Goal: Information Seeking & Learning: Find specific page/section

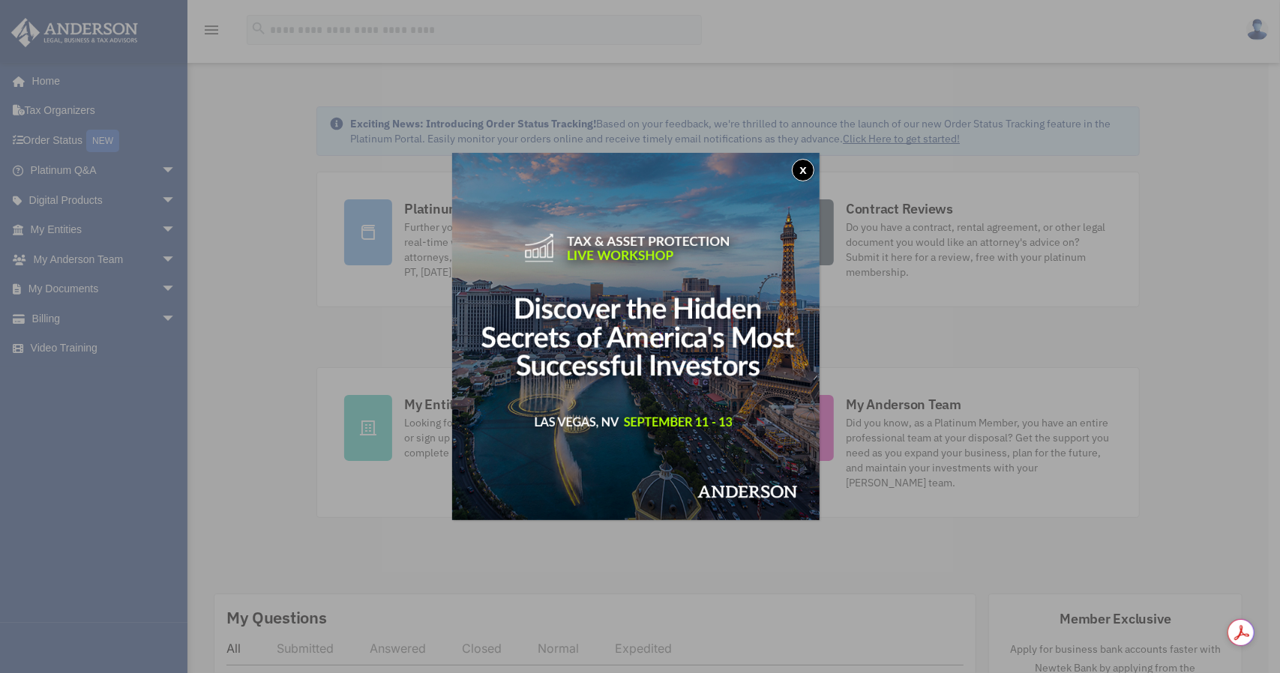
click at [806, 170] on button "x" at bounding box center [803, 170] width 22 height 22
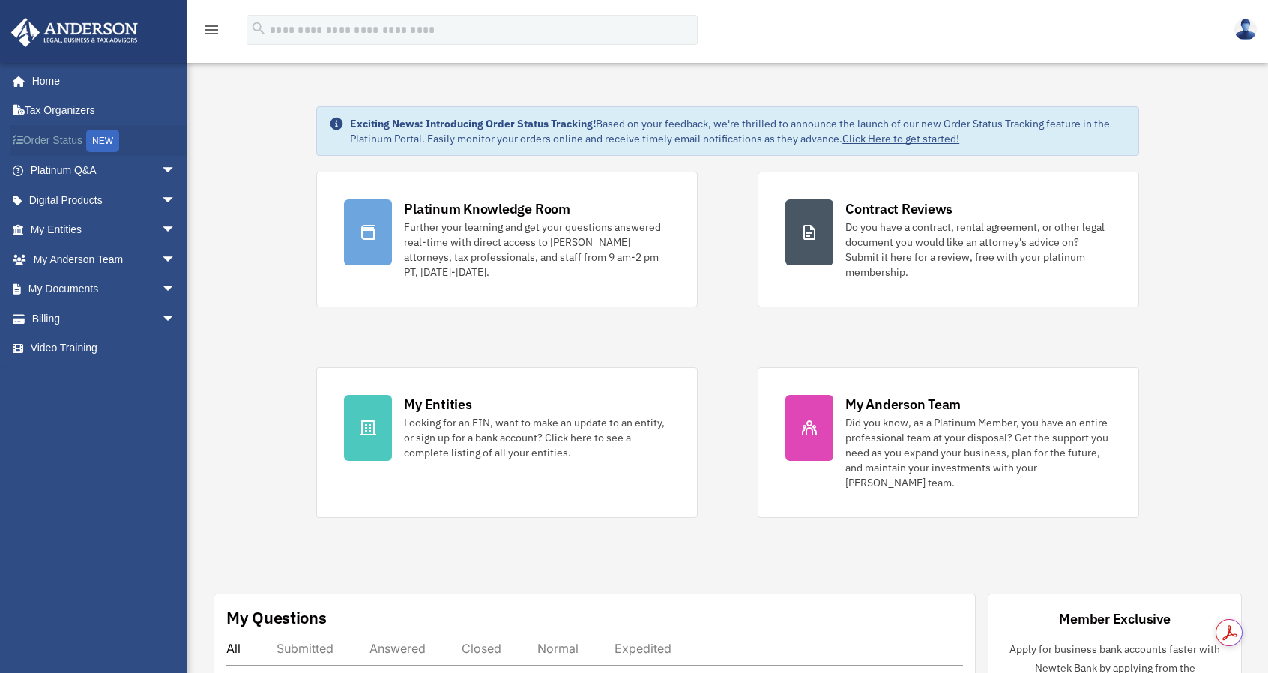
click at [63, 136] on link "Order Status NEW" at bounding box center [104, 140] width 188 height 31
click at [52, 139] on link "Order Status NEW" at bounding box center [104, 140] width 188 height 31
click at [161, 199] on span "arrow_drop_down" at bounding box center [176, 200] width 30 height 31
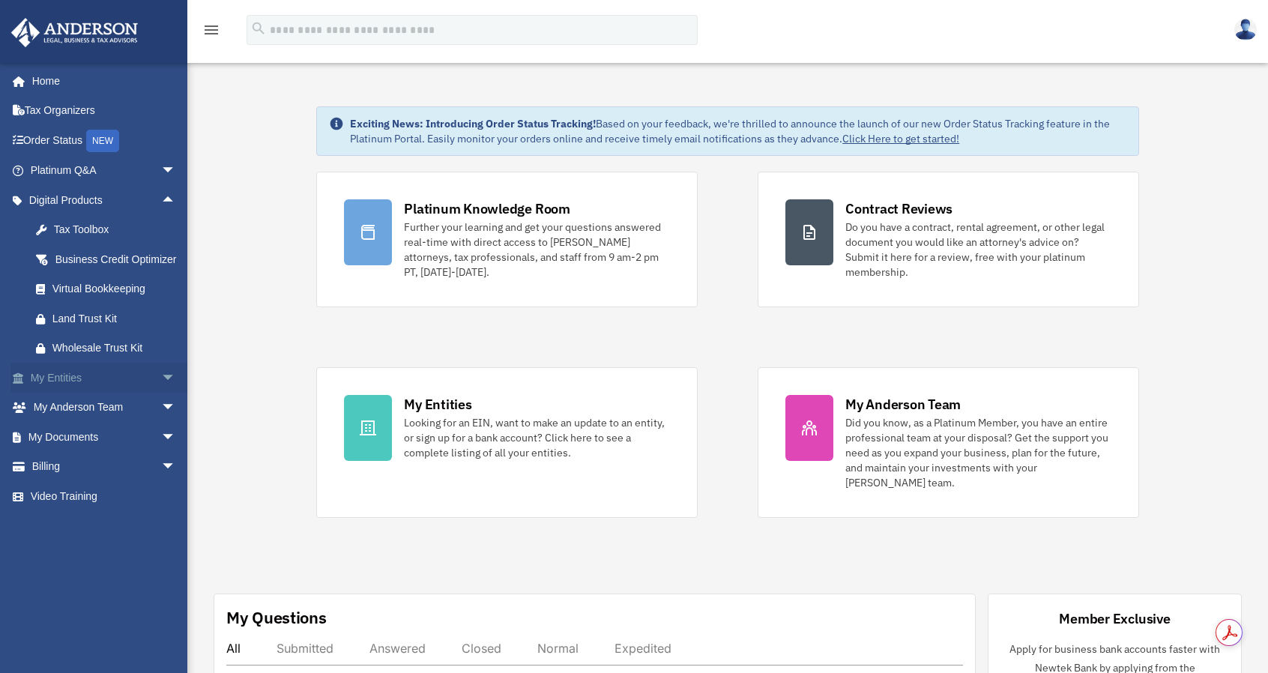
click at [161, 394] on span "arrow_drop_down" at bounding box center [176, 378] width 30 height 31
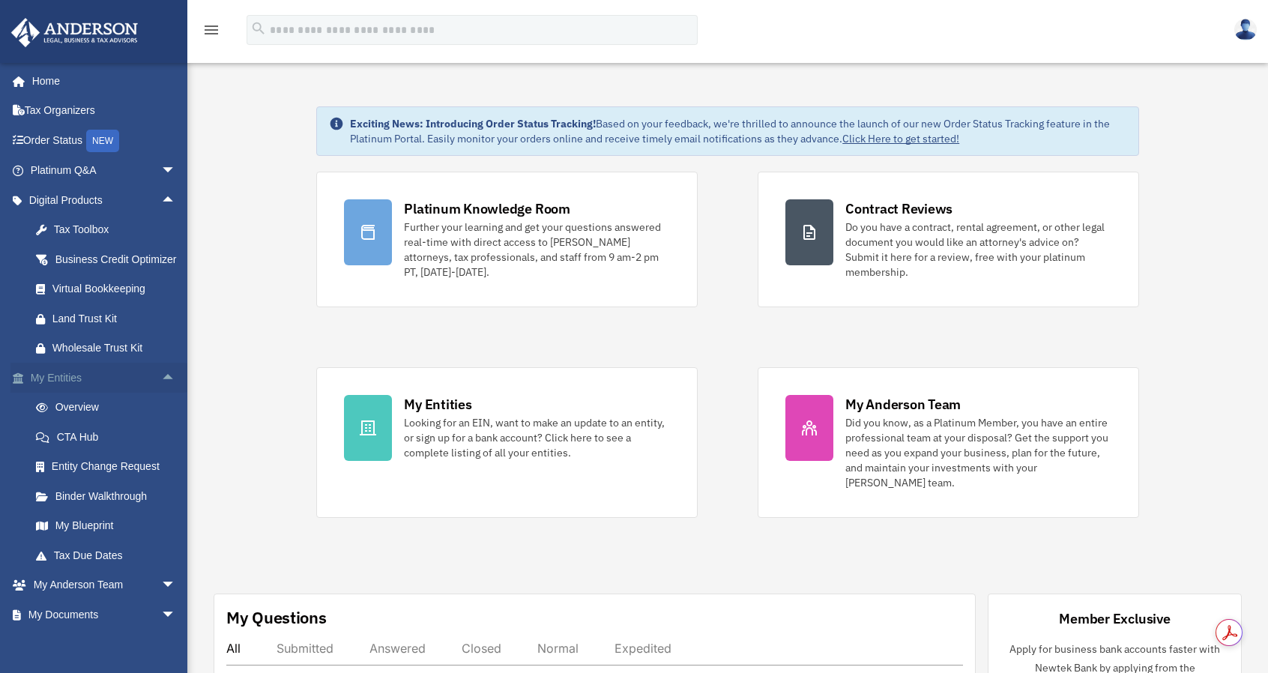
click at [60, 393] on link "My Entities arrow_drop_up" at bounding box center [104, 378] width 188 height 30
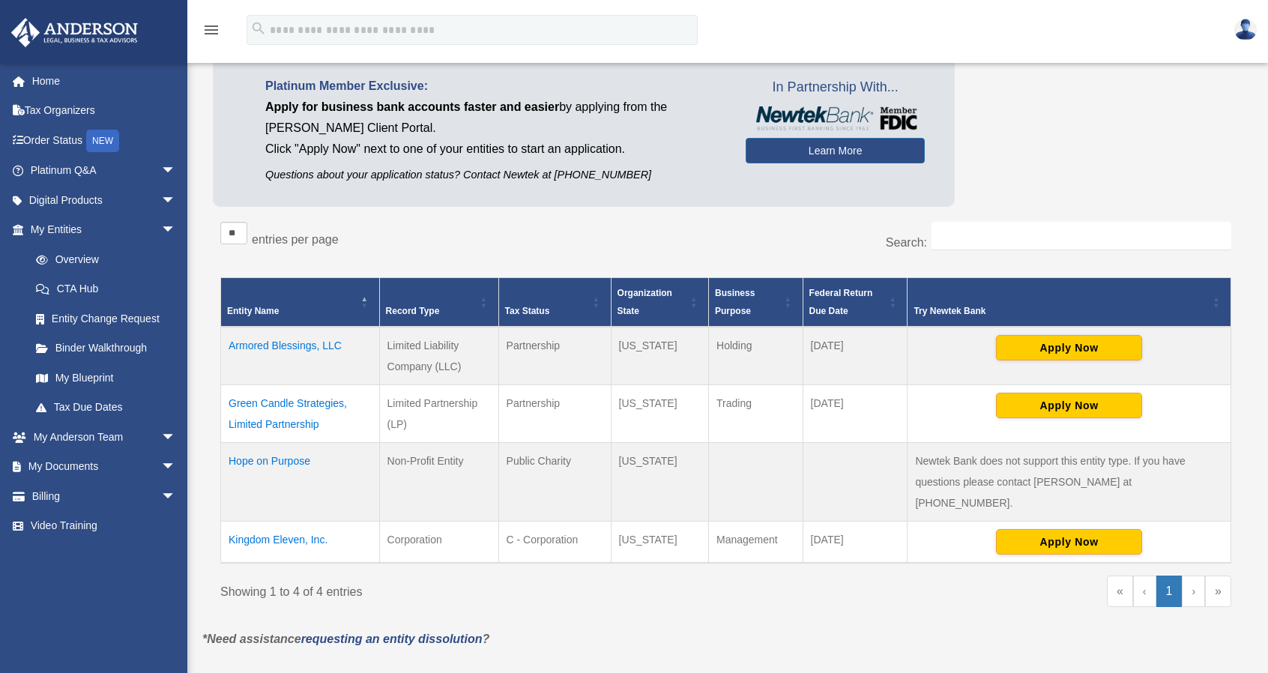
scroll to position [150, 0]
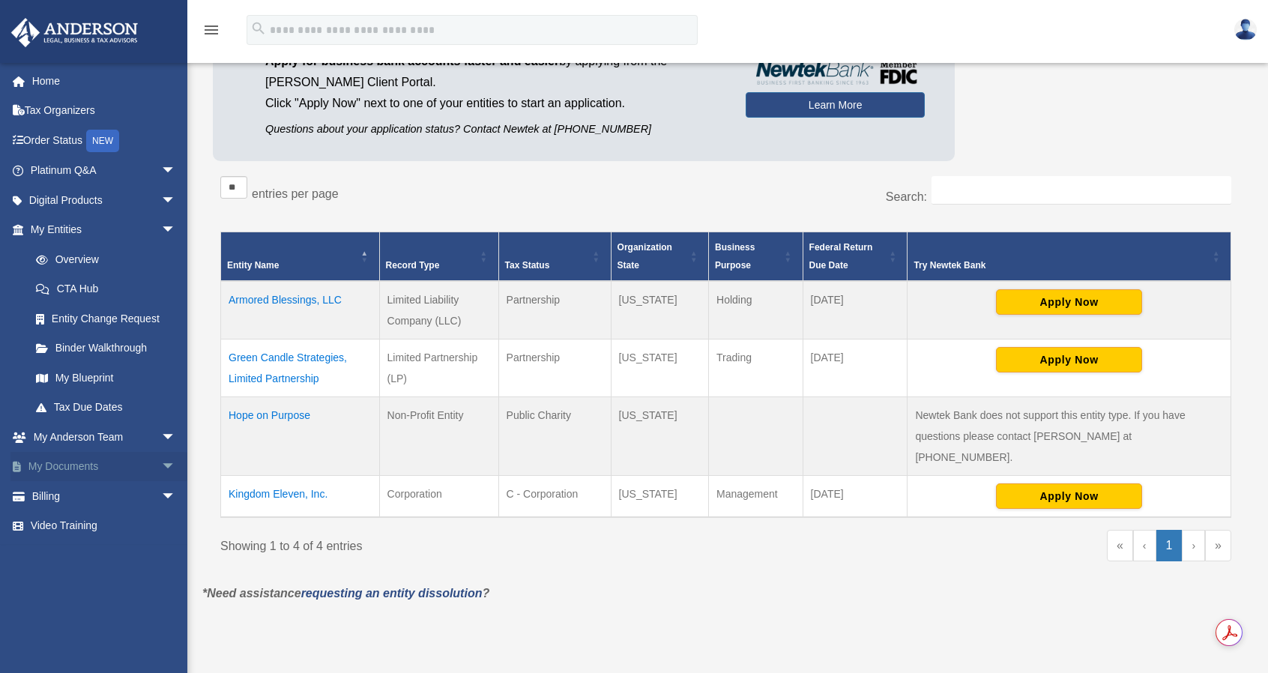
click at [161, 466] on span "arrow_drop_down" at bounding box center [176, 467] width 30 height 31
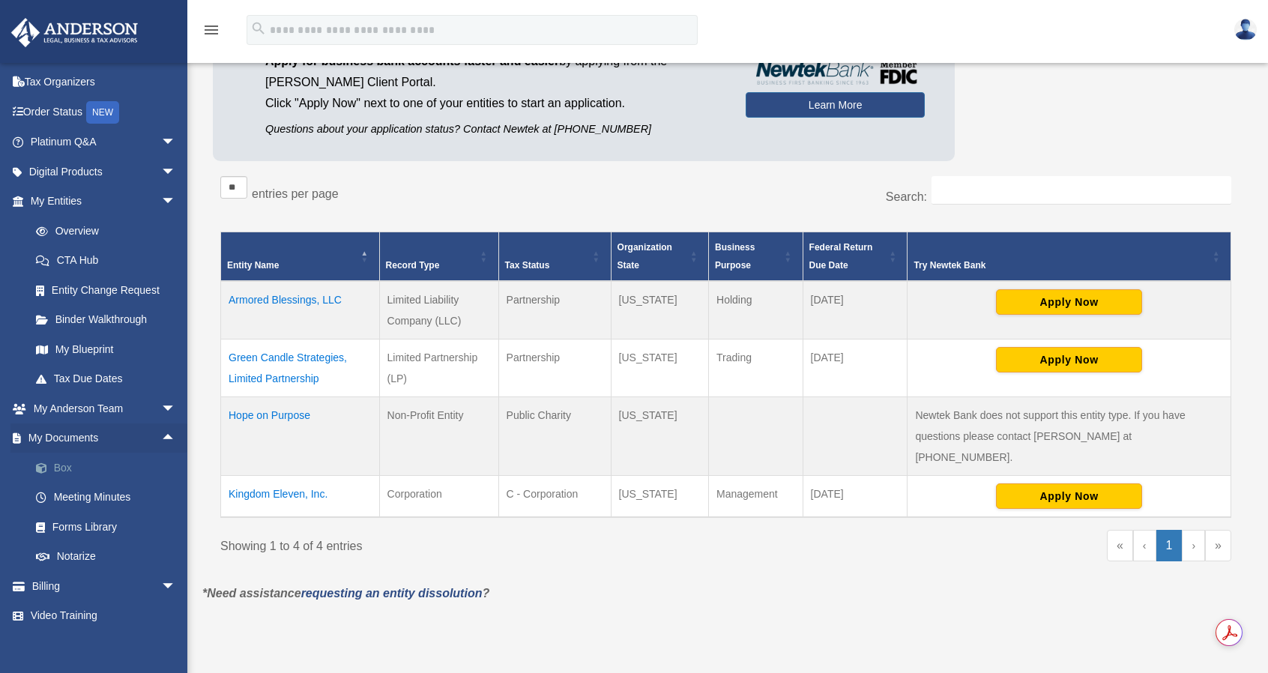
scroll to position [39, 0]
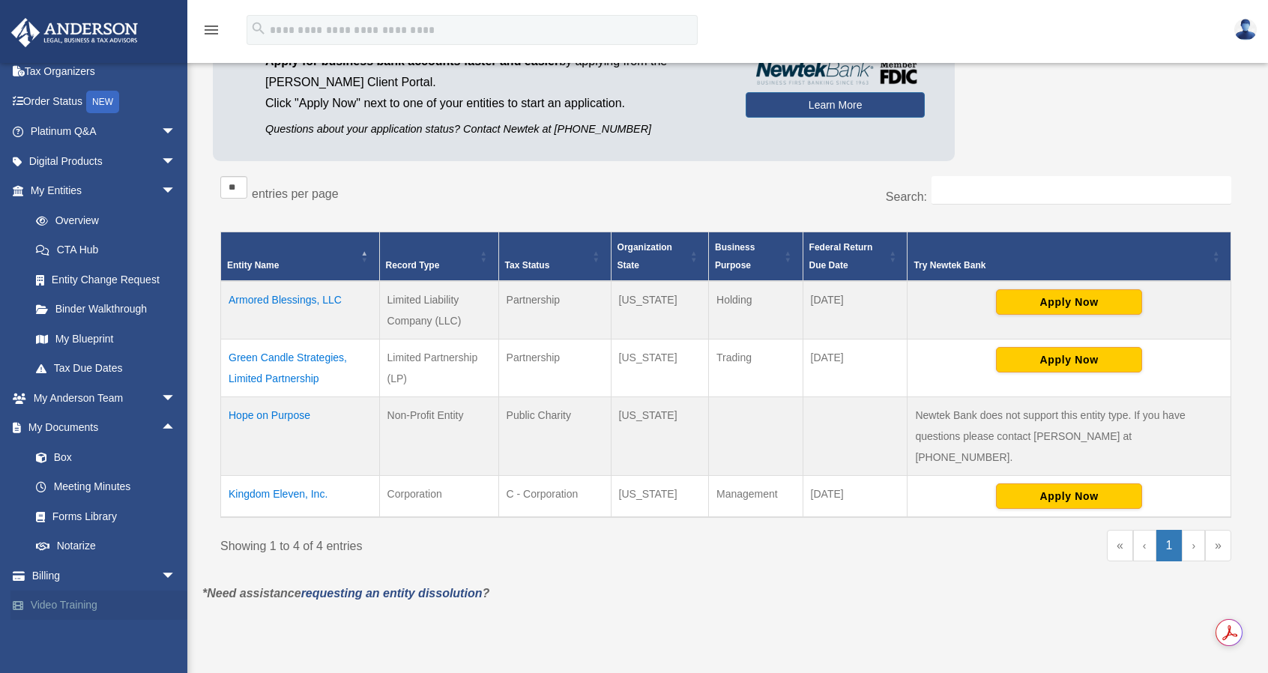
click at [51, 608] on link "Video Training" at bounding box center [104, 606] width 188 height 30
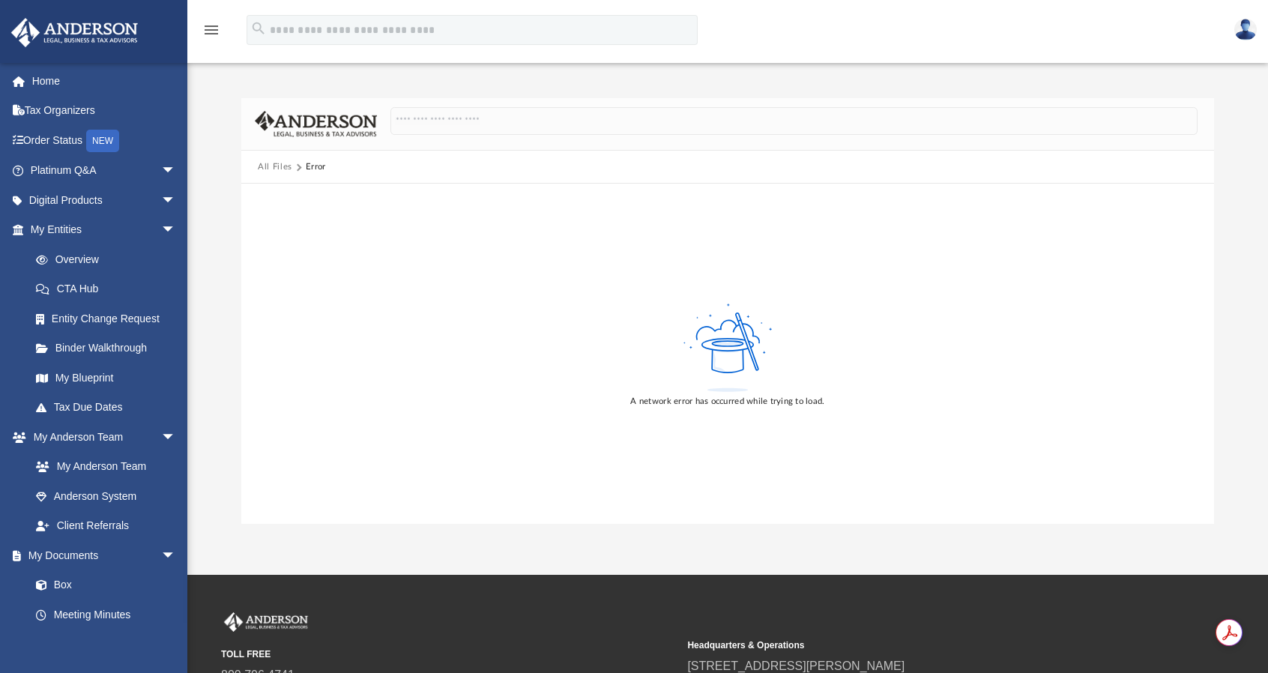
click at [211, 35] on icon "menu" at bounding box center [211, 30] width 18 height 18
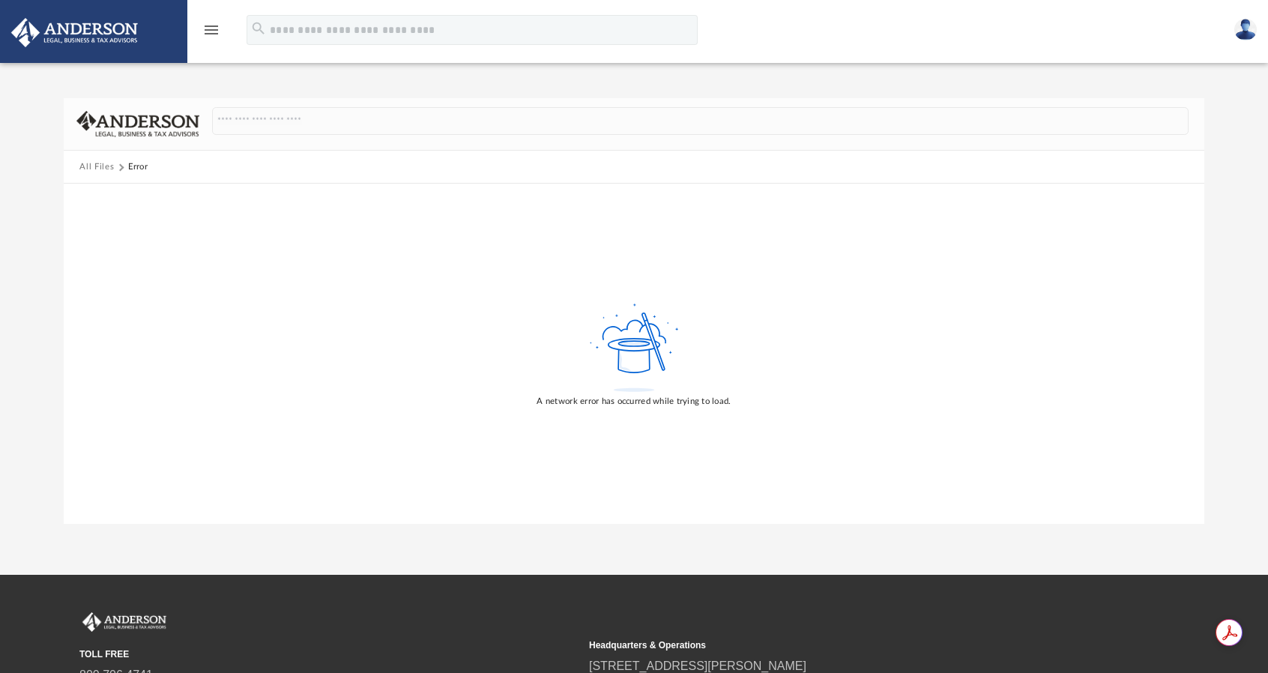
click at [211, 35] on icon "menu" at bounding box center [211, 30] width 18 height 18
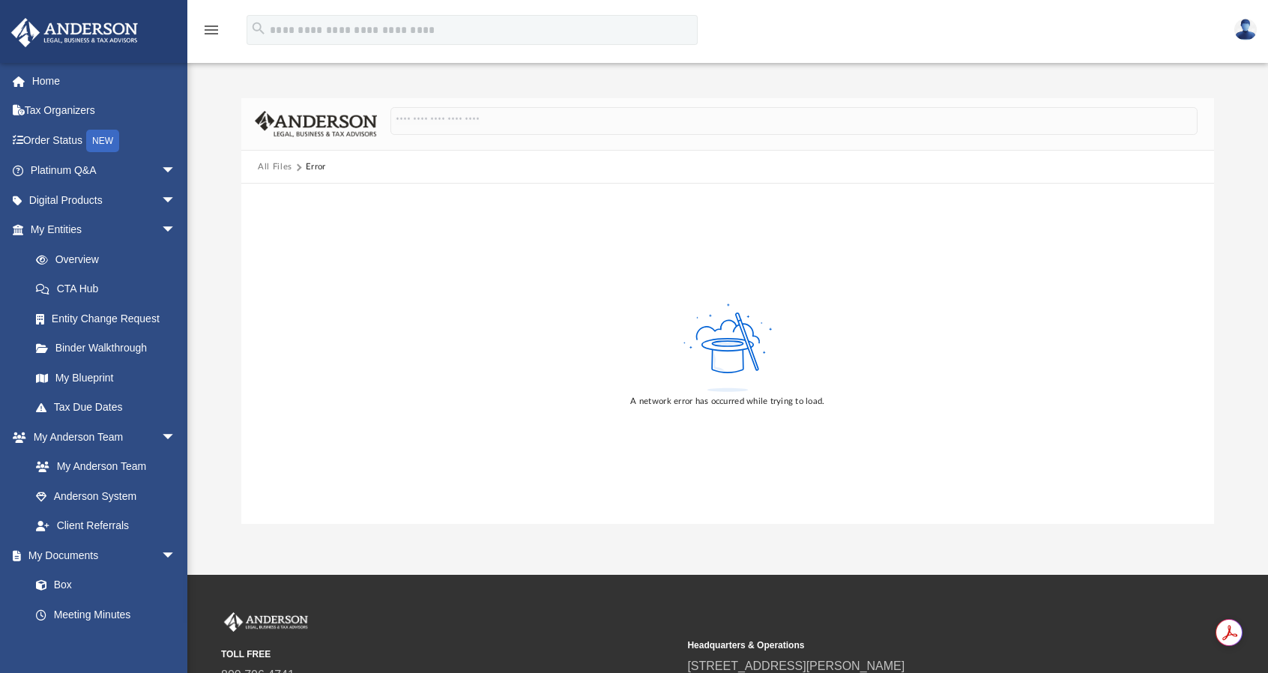
click at [1248, 30] on img at bounding box center [1246, 30] width 22 height 22
click at [955, 218] on div "A network error has occurred while trying to load." at bounding box center [727, 354] width 973 height 340
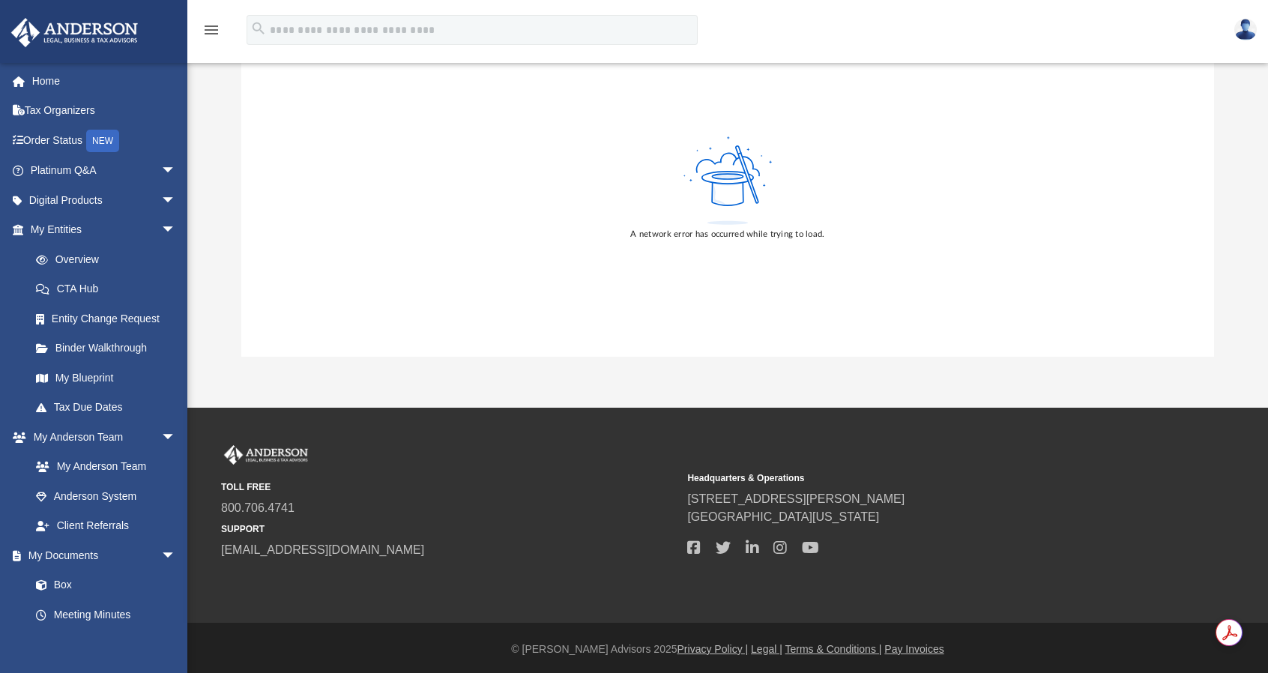
scroll to position [169, 0]
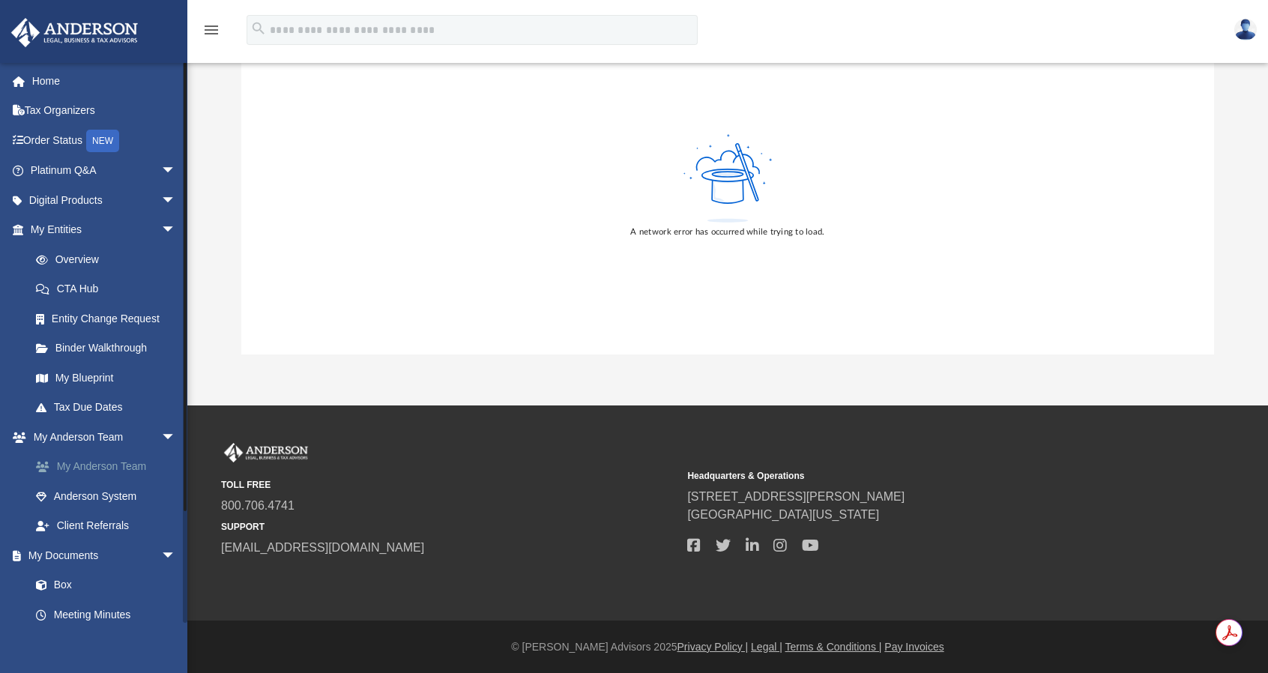
click at [105, 464] on link "My Anderson Team" at bounding box center [110, 467] width 178 height 30
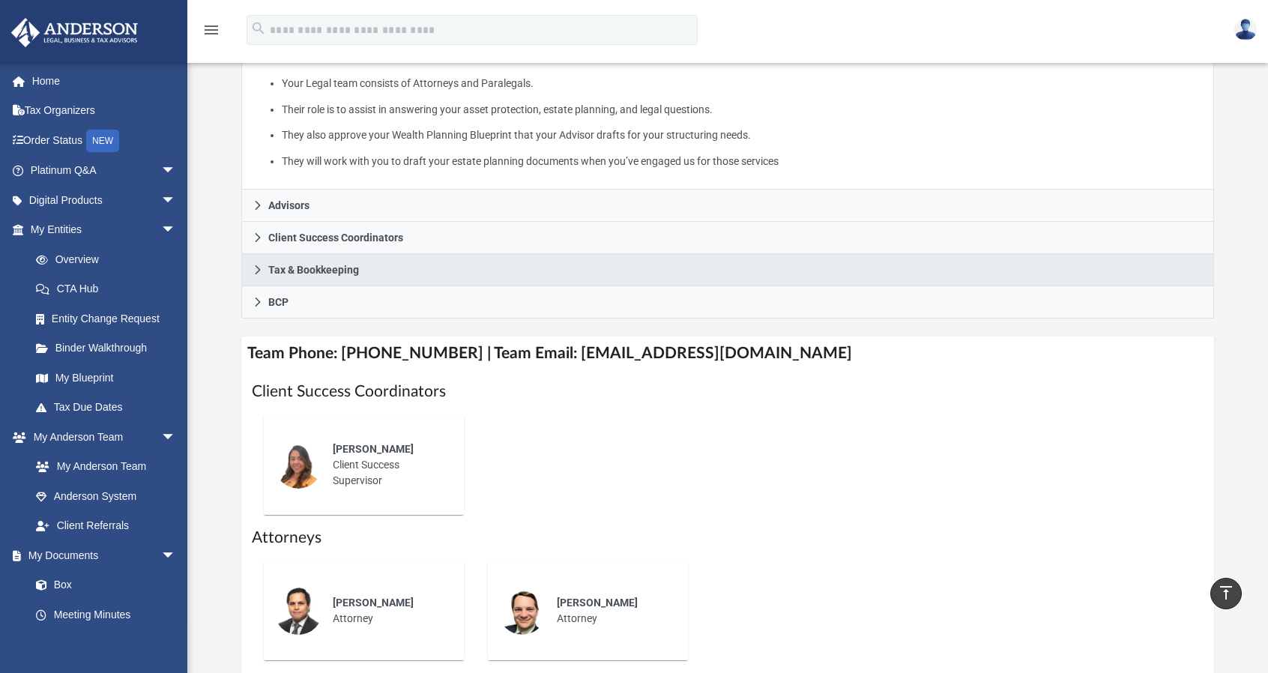
scroll to position [322, 0]
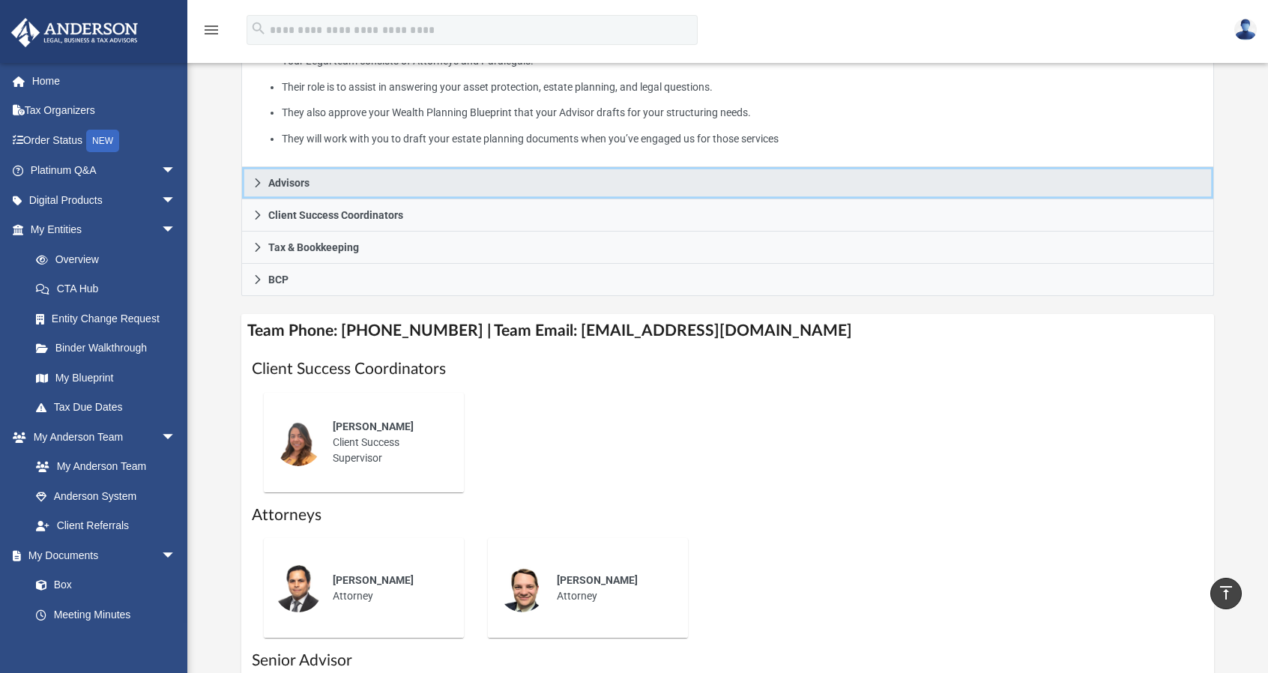
click at [294, 184] on span "Advisors" at bounding box center [288, 183] width 41 height 10
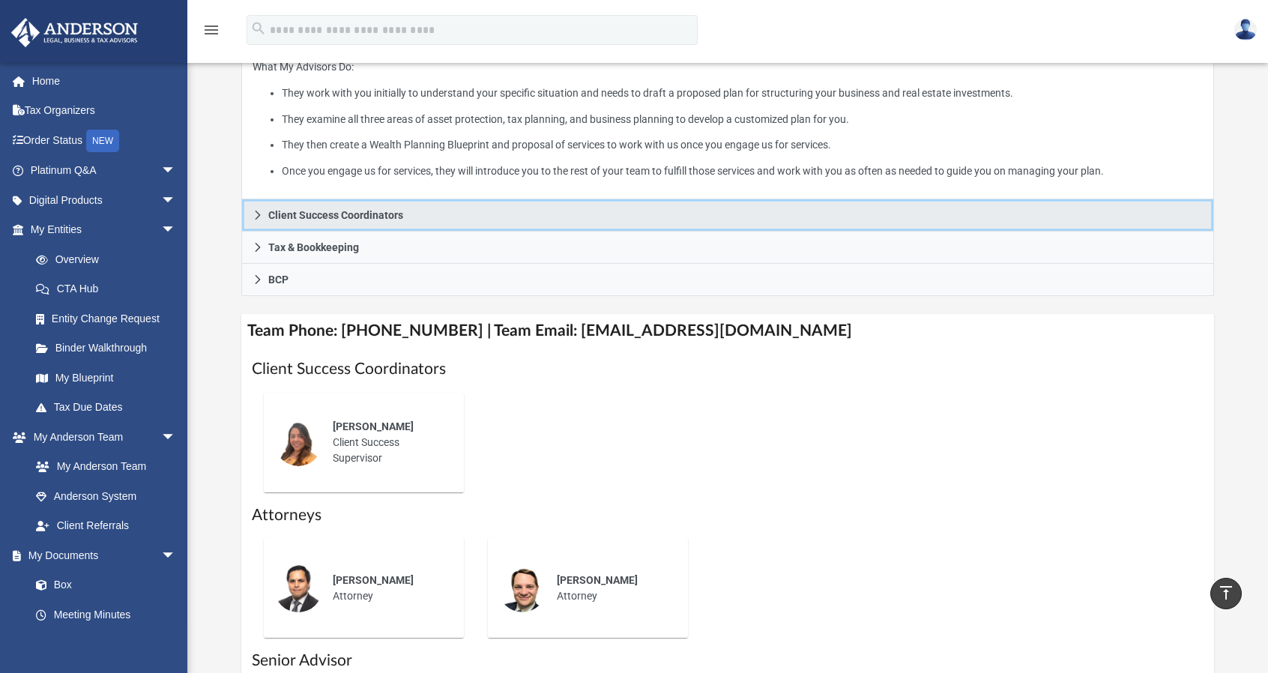
click at [364, 214] on span "Client Success Coordinators" at bounding box center [335, 215] width 135 height 10
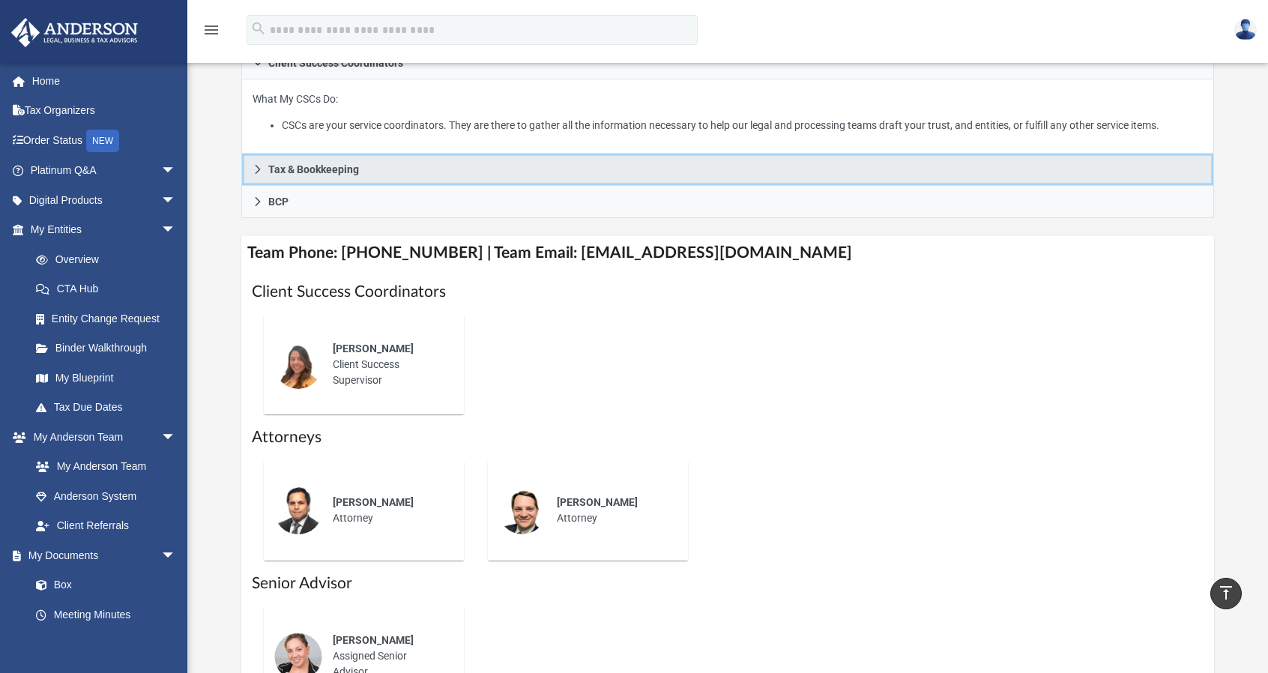
click at [329, 174] on span "Tax & Bookkeeping" at bounding box center [313, 169] width 91 height 10
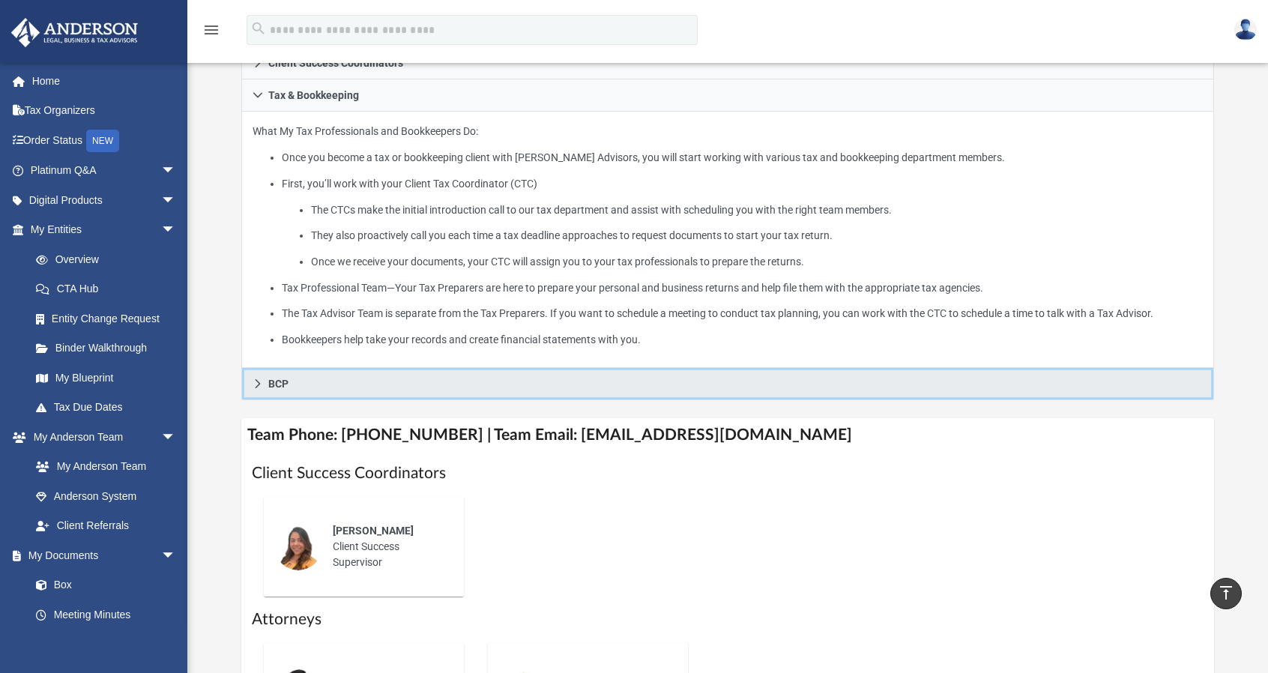
click at [349, 379] on link "BCP" at bounding box center [727, 384] width 973 height 32
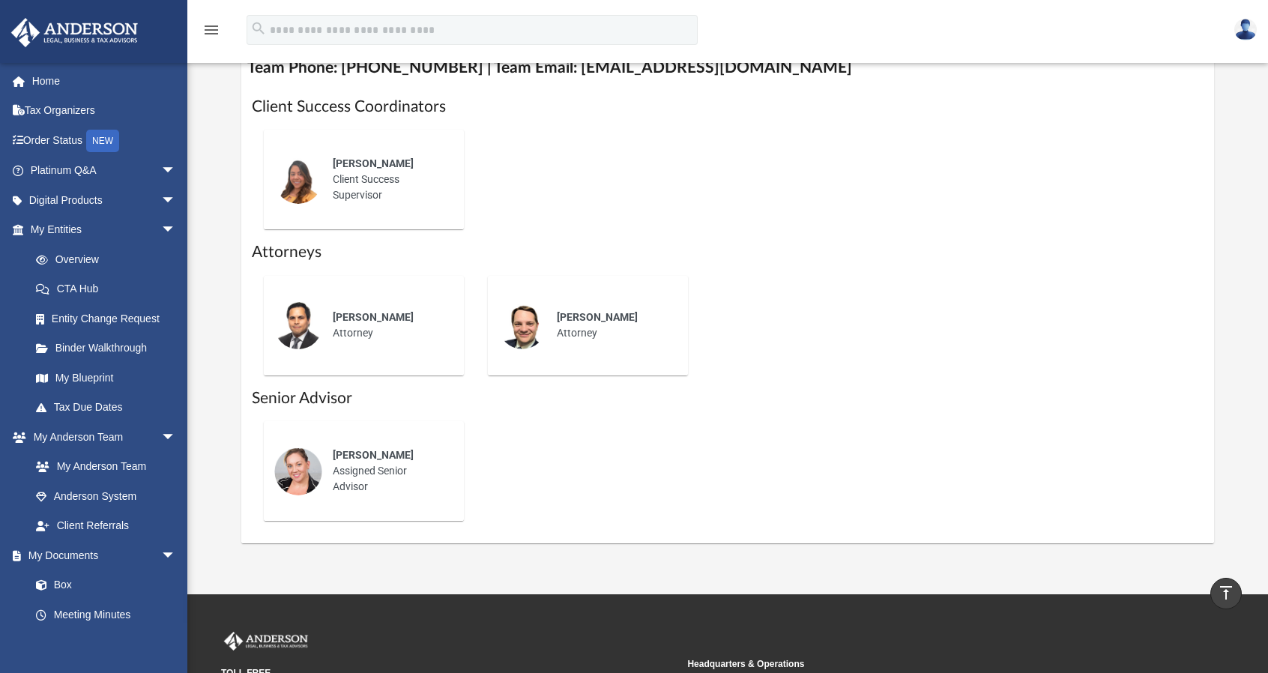
scroll to position [454, 0]
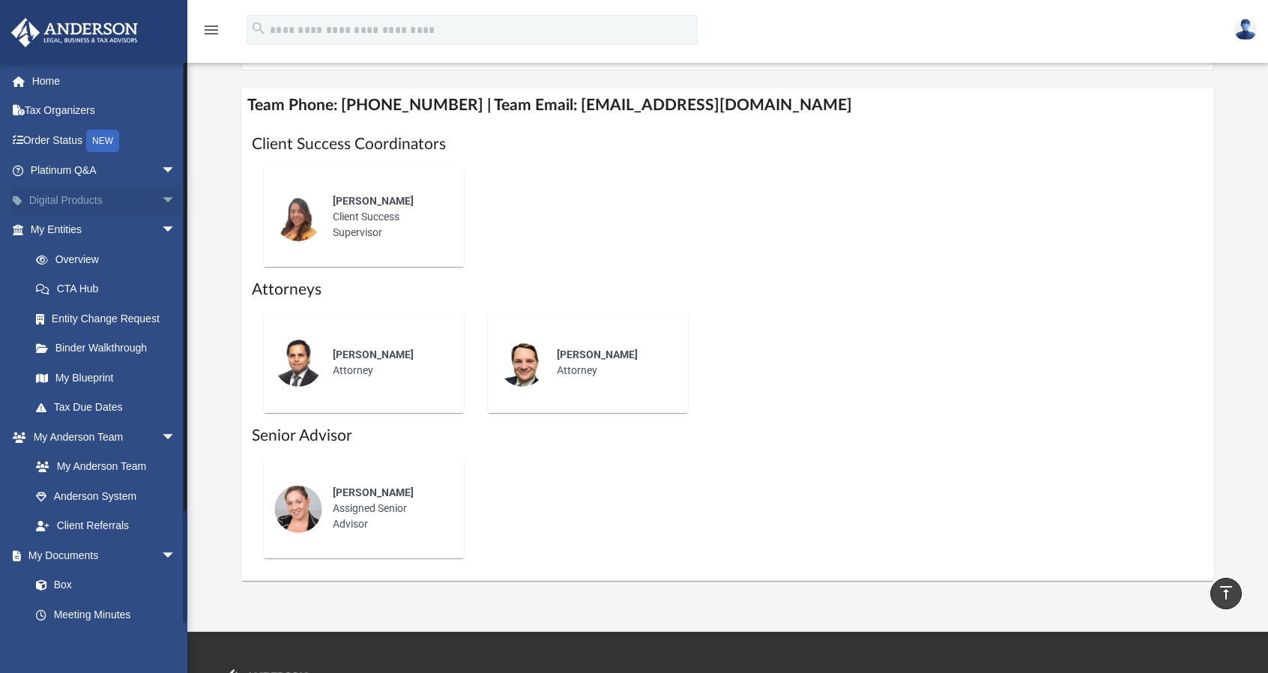
click at [161, 202] on span "arrow_drop_down" at bounding box center [176, 200] width 30 height 31
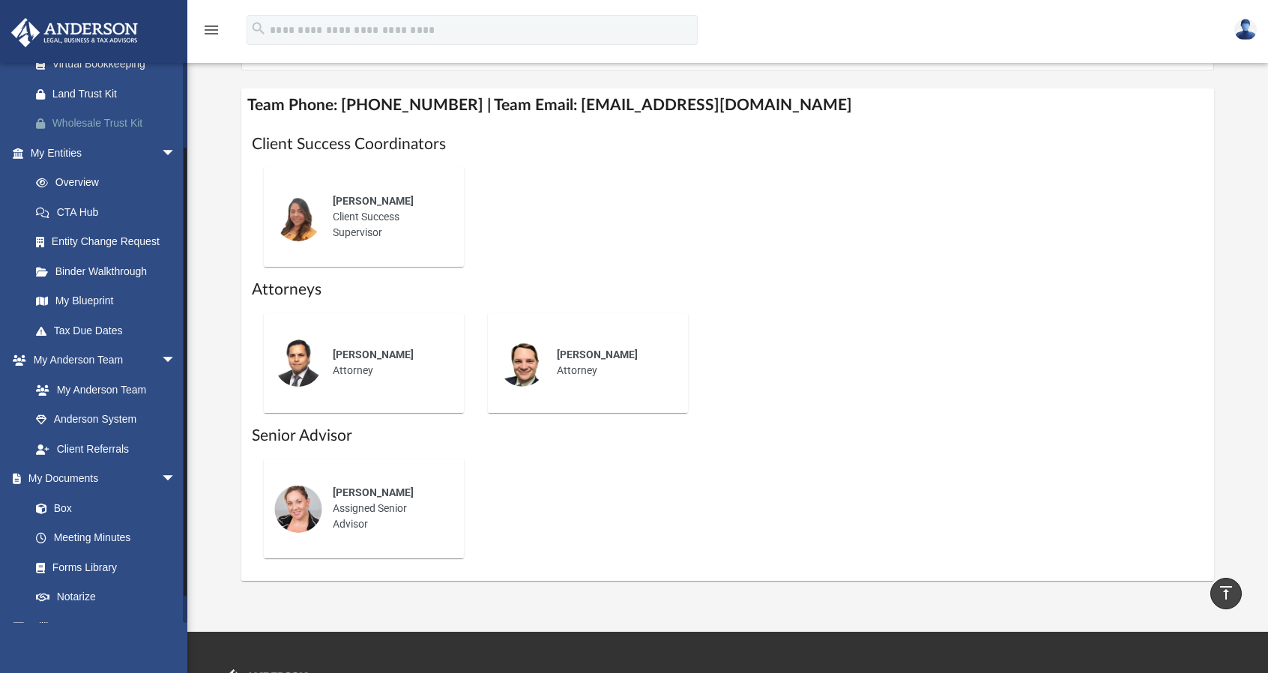
scroll to position [0, 0]
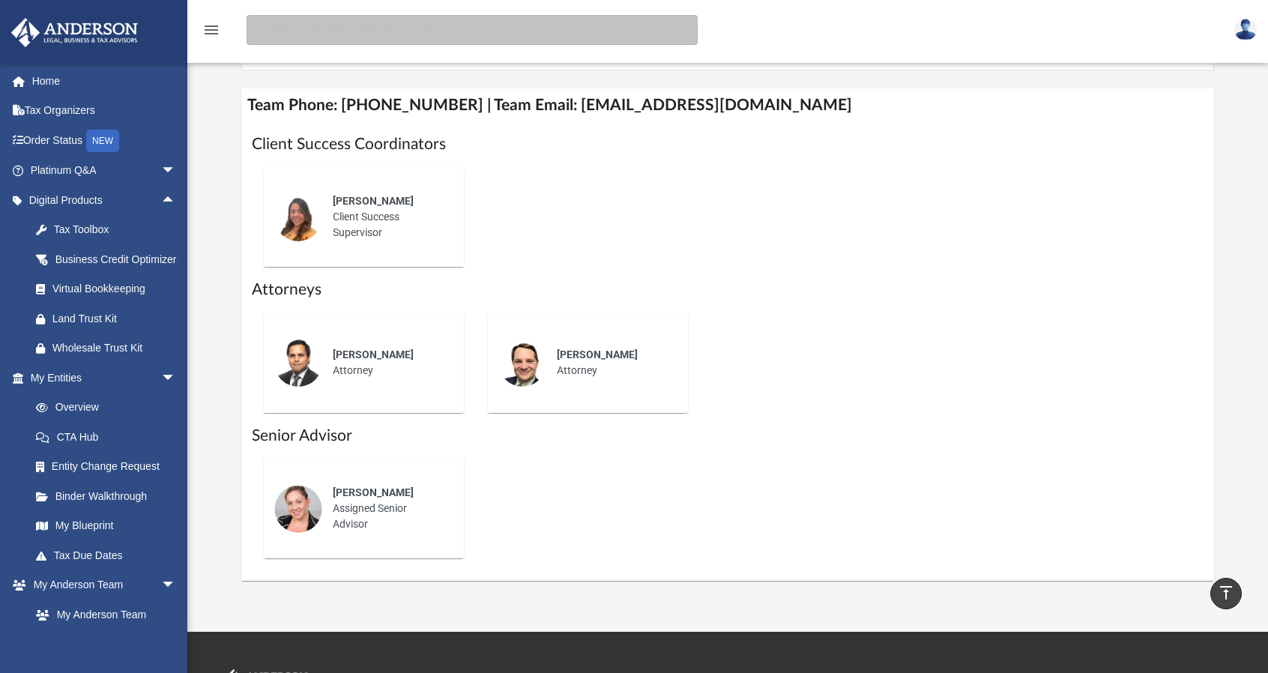
click at [321, 34] on input "search" at bounding box center [472, 30] width 451 height 30
type input "**********"
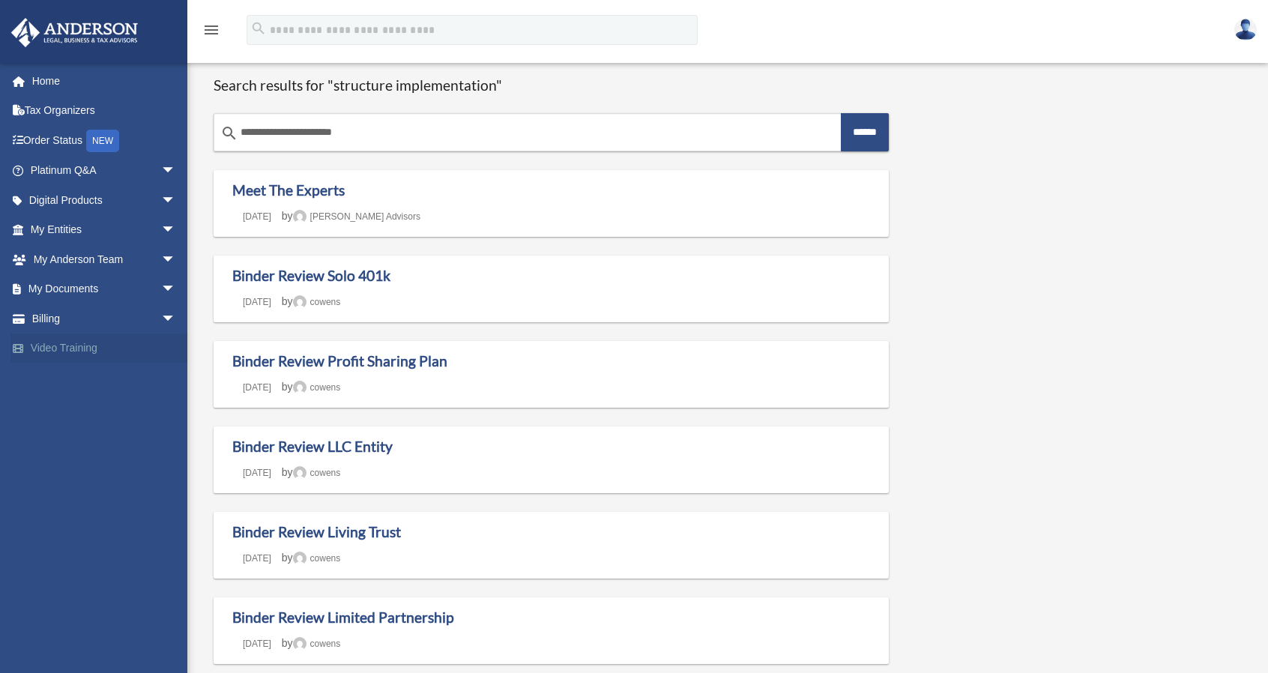
click at [61, 347] on link "Video Training" at bounding box center [104, 349] width 188 height 30
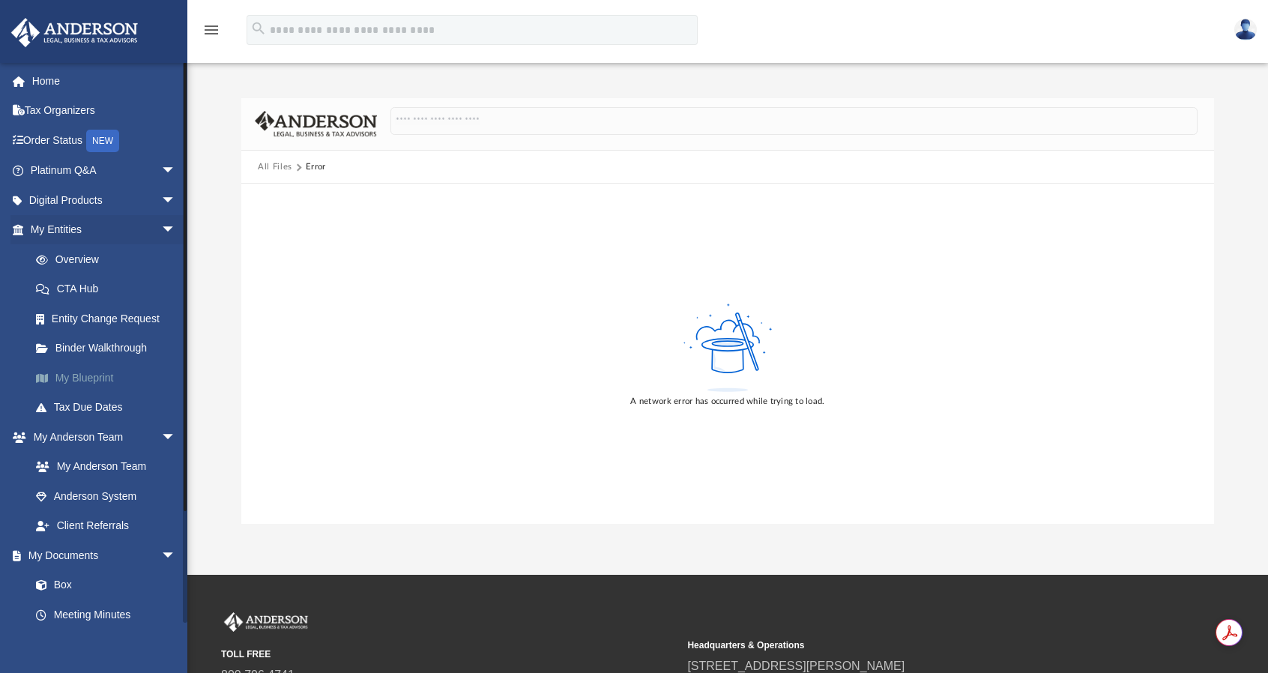
click at [73, 373] on link "My Blueprint" at bounding box center [110, 378] width 178 height 30
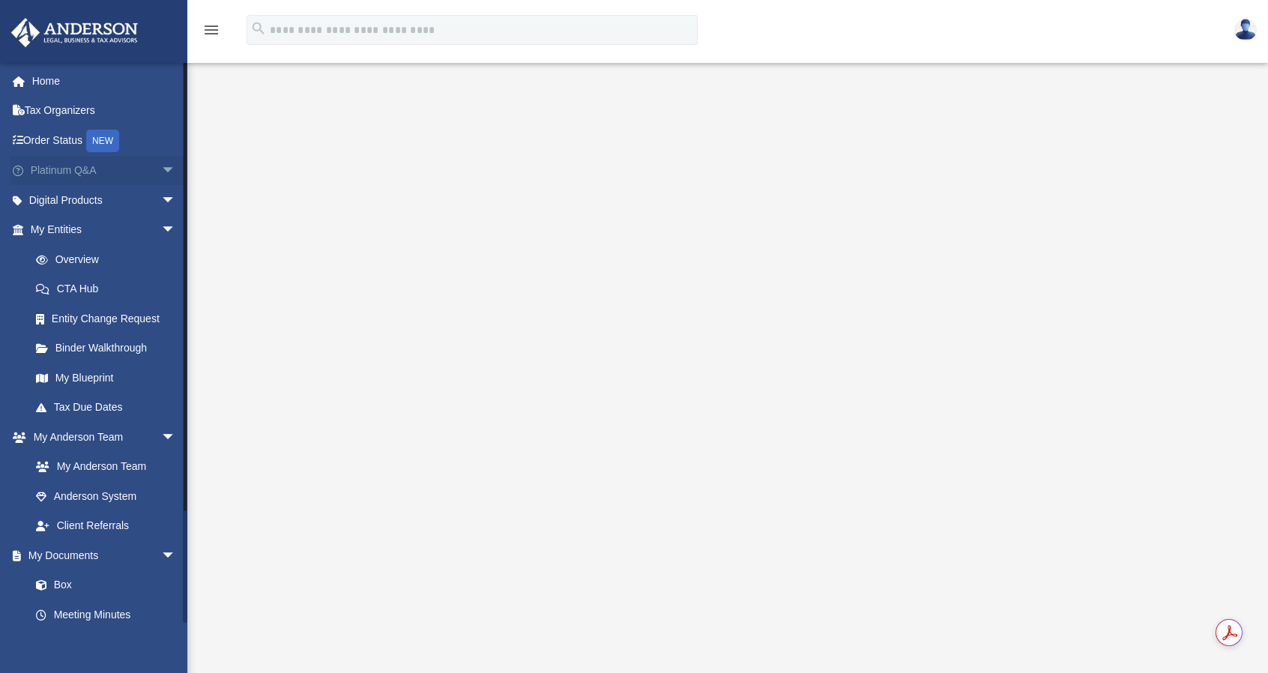
click at [161, 167] on span "arrow_drop_down" at bounding box center [176, 171] width 30 height 31
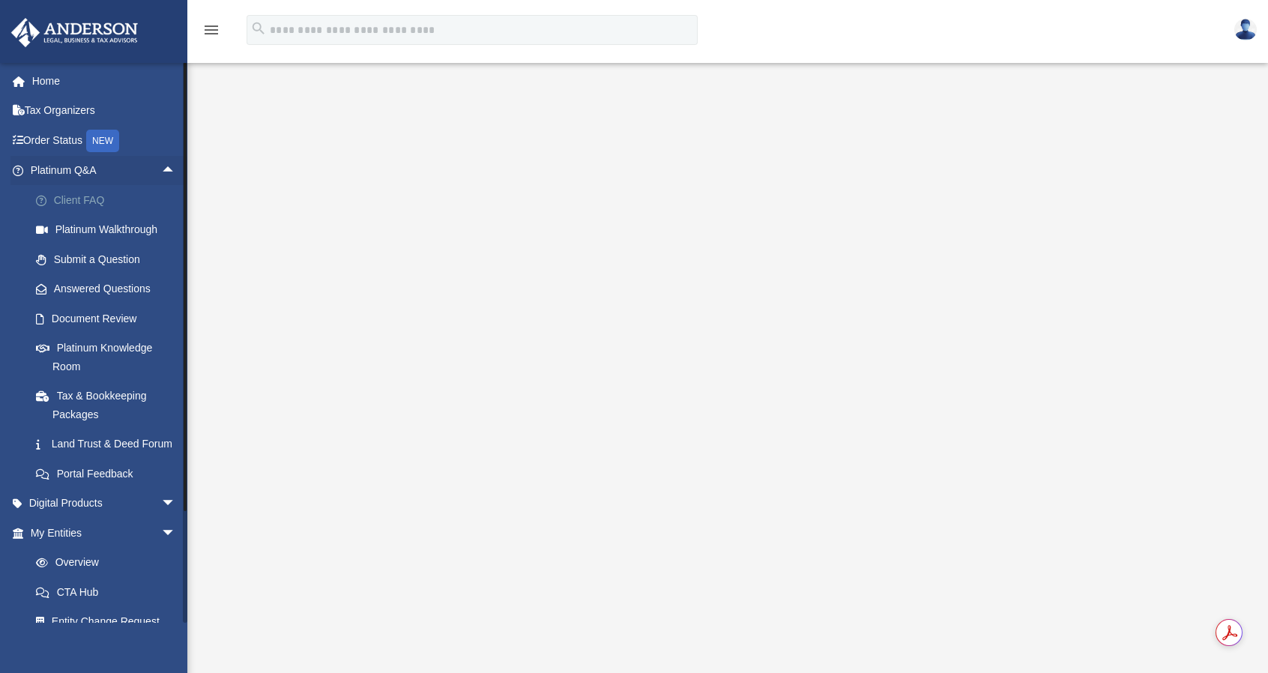
click at [96, 199] on link "Client FAQ" at bounding box center [110, 200] width 178 height 30
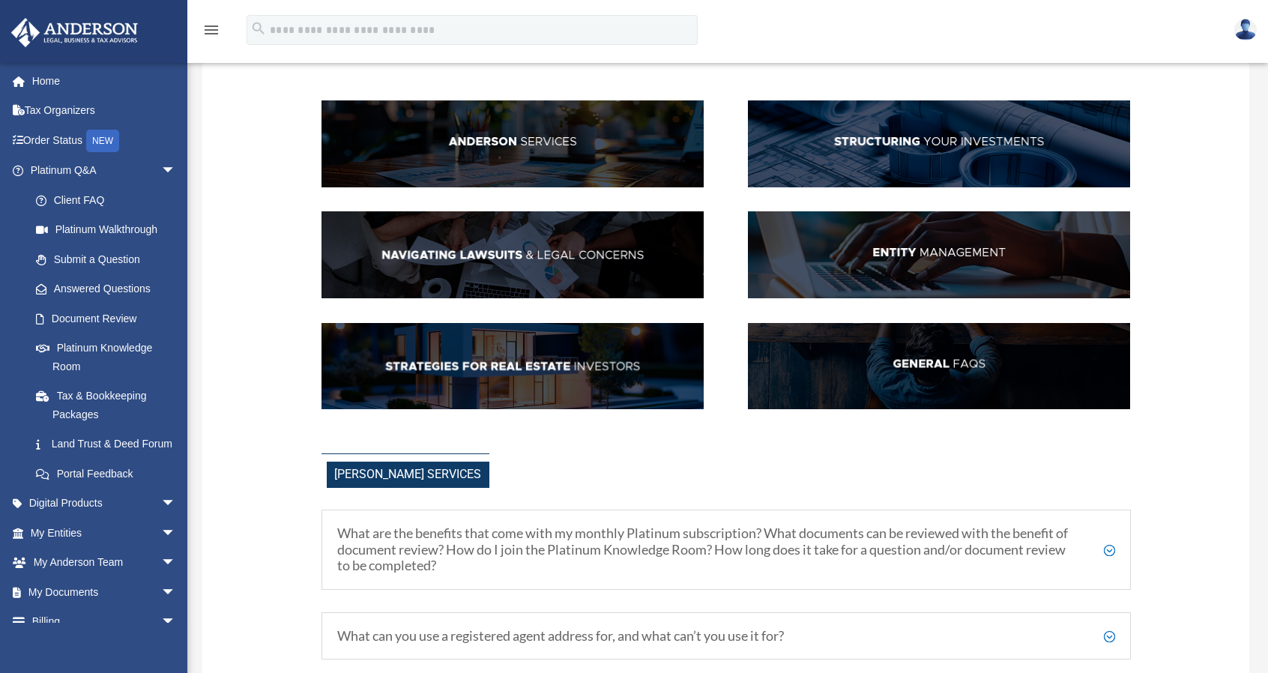
scroll to position [375, 0]
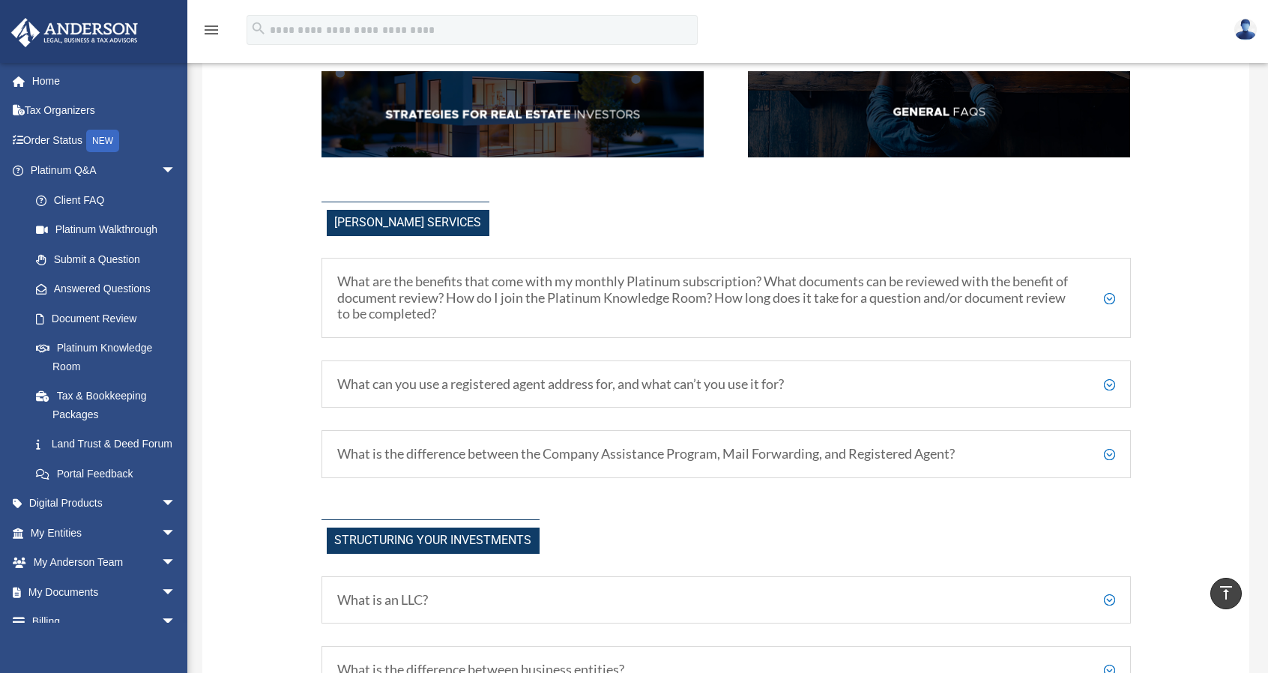
click at [417, 318] on h5 "What are the benefits that come with my monthly Platinum subscription? What doc…" at bounding box center [726, 298] width 778 height 49
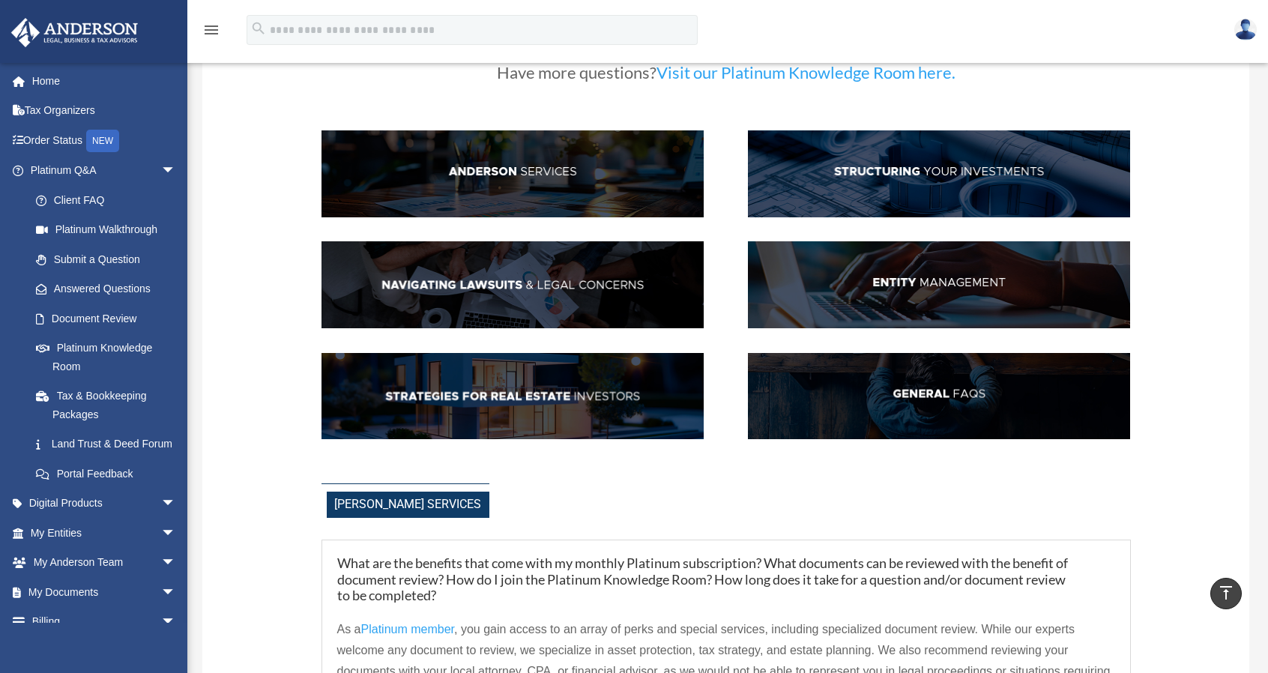
scroll to position [0, 0]
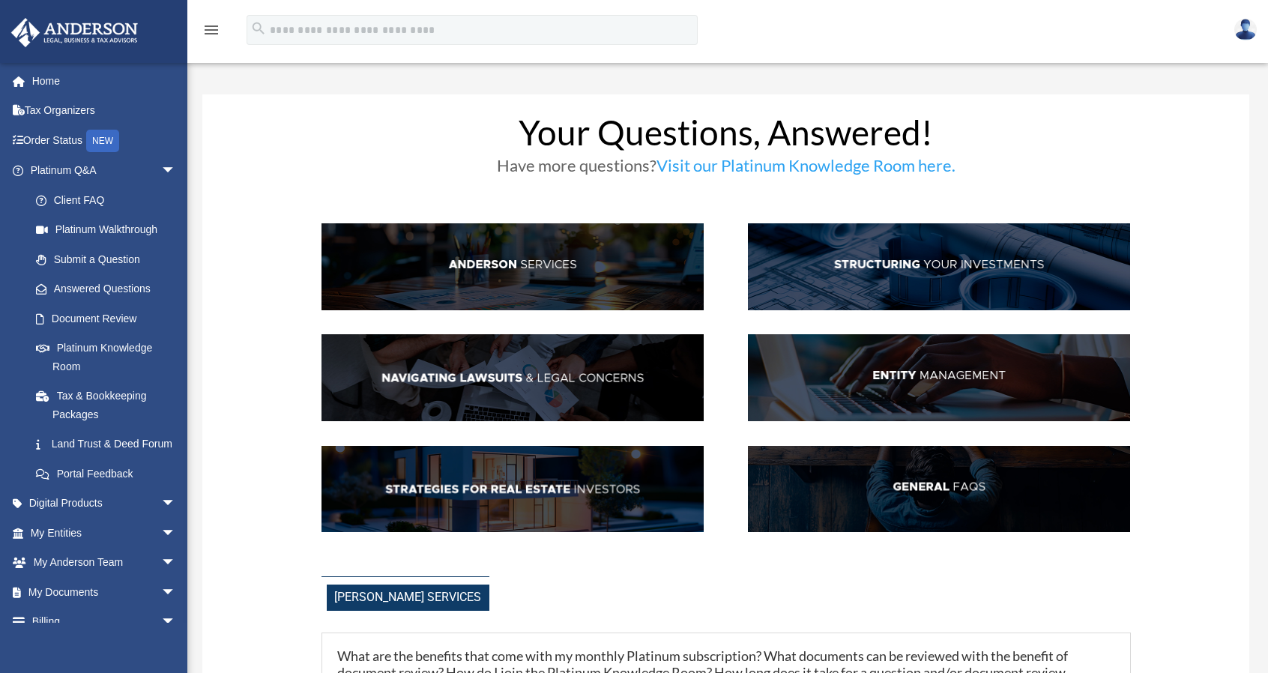
click at [1248, 22] on img at bounding box center [1246, 30] width 22 height 22
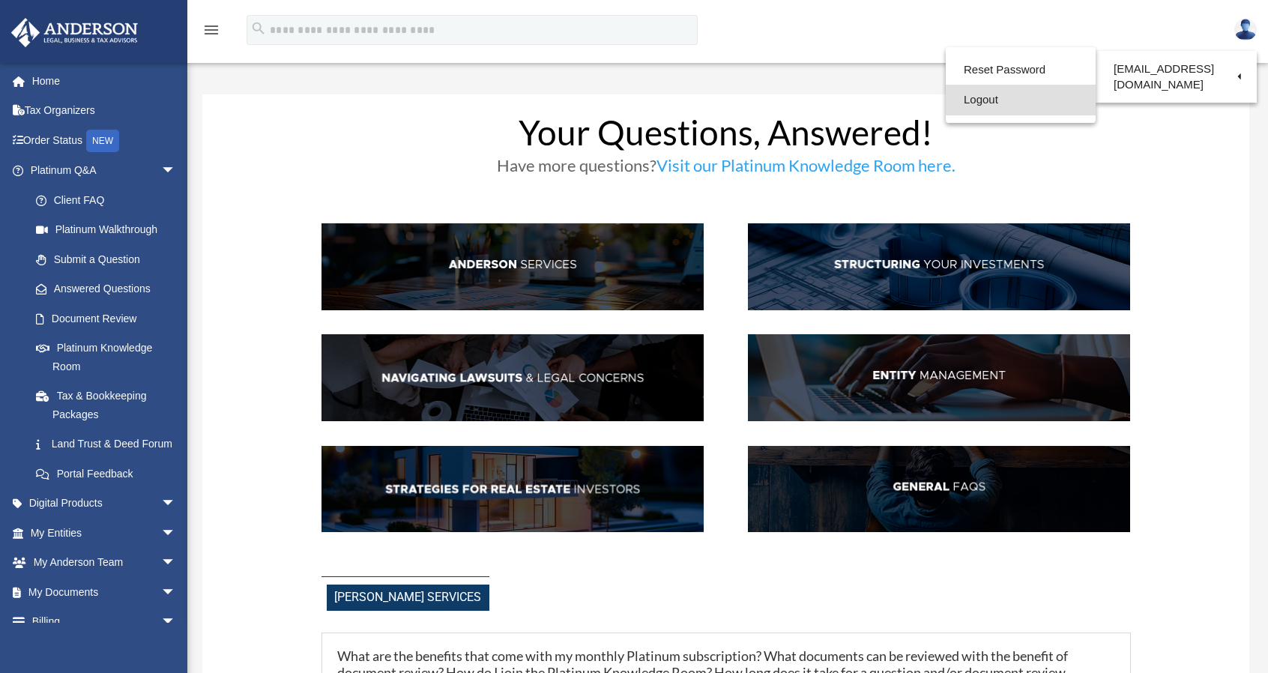
click at [989, 104] on link "Logout" at bounding box center [1021, 100] width 150 height 31
